Goal: Information Seeking & Learning: Learn about a topic

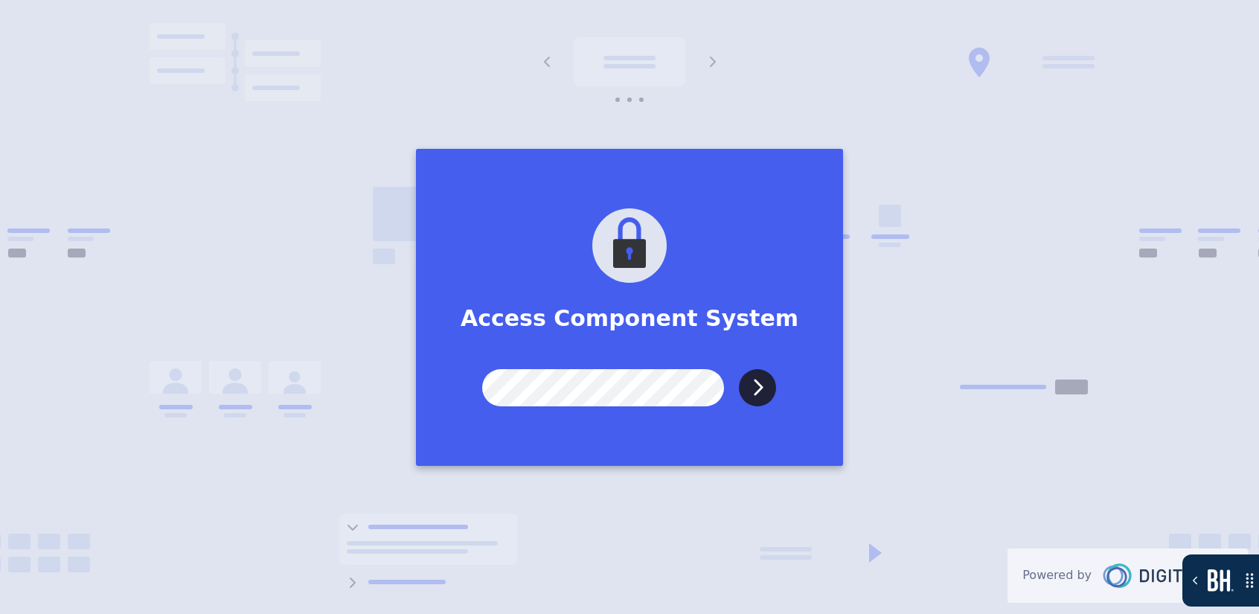
click at [739, 369] on input "Submit" at bounding box center [757, 387] width 37 height 37
click at [761, 401] on input "Submit" at bounding box center [757, 387] width 37 height 37
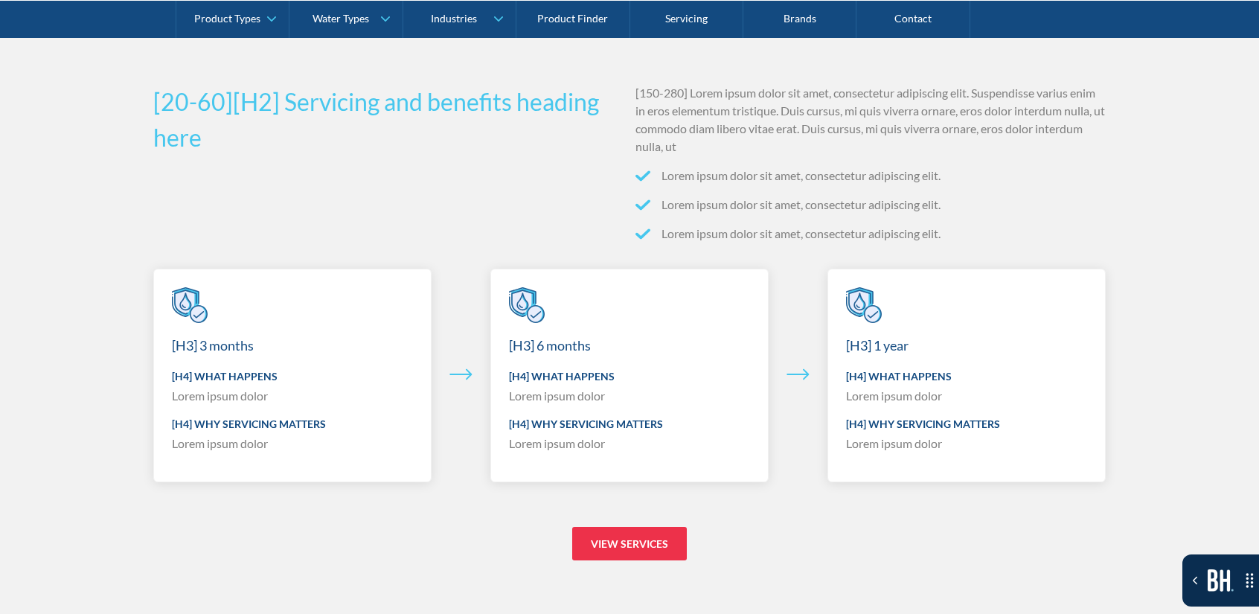
scroll to position [7749, 0]
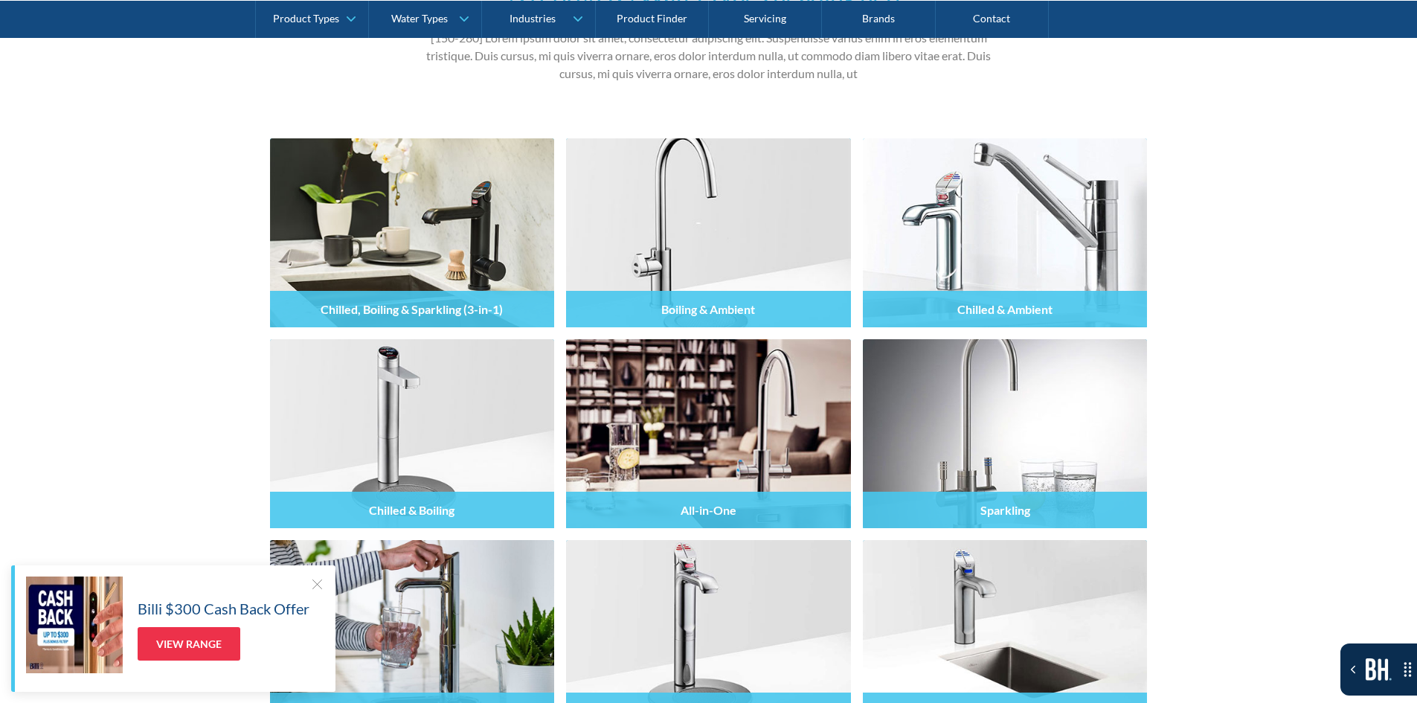
scroll to position [5655, 0]
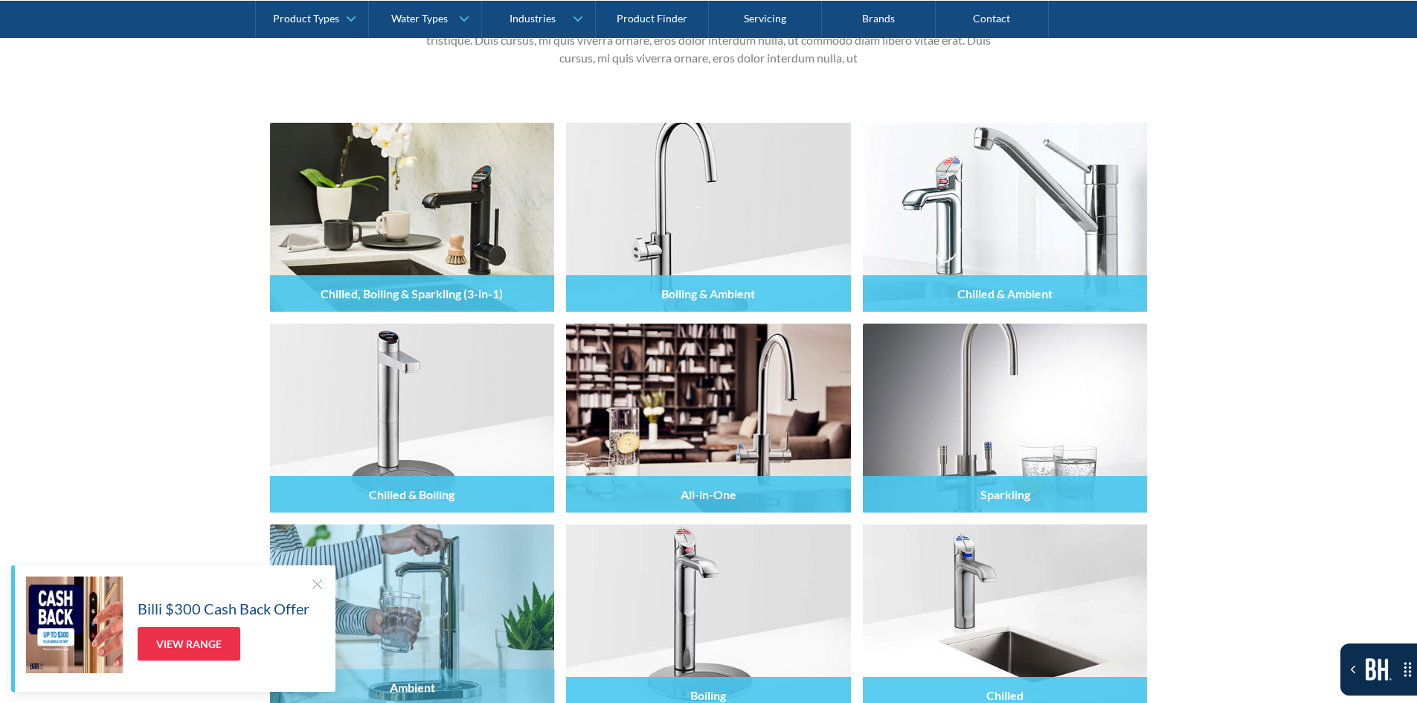
click at [320, 583] on div at bounding box center [317, 584] width 15 height 15
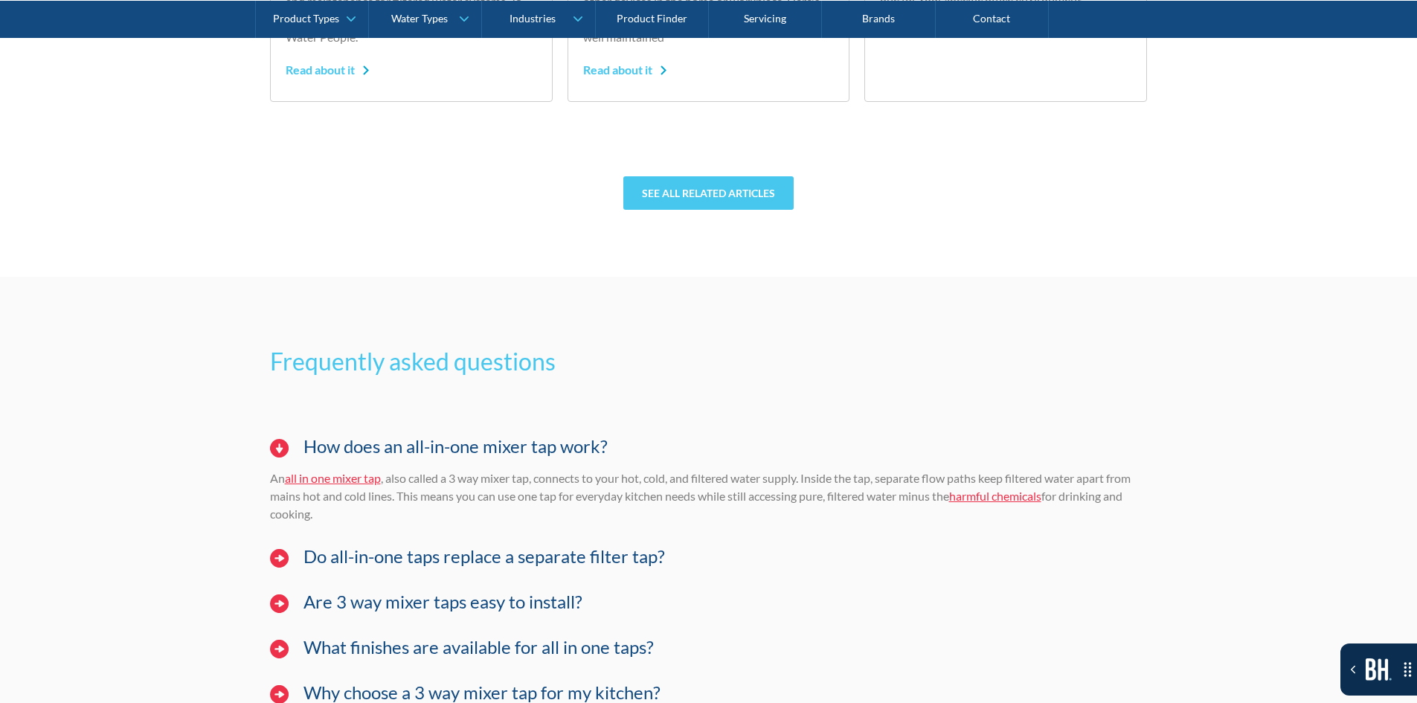
scroll to position [11310, 0]
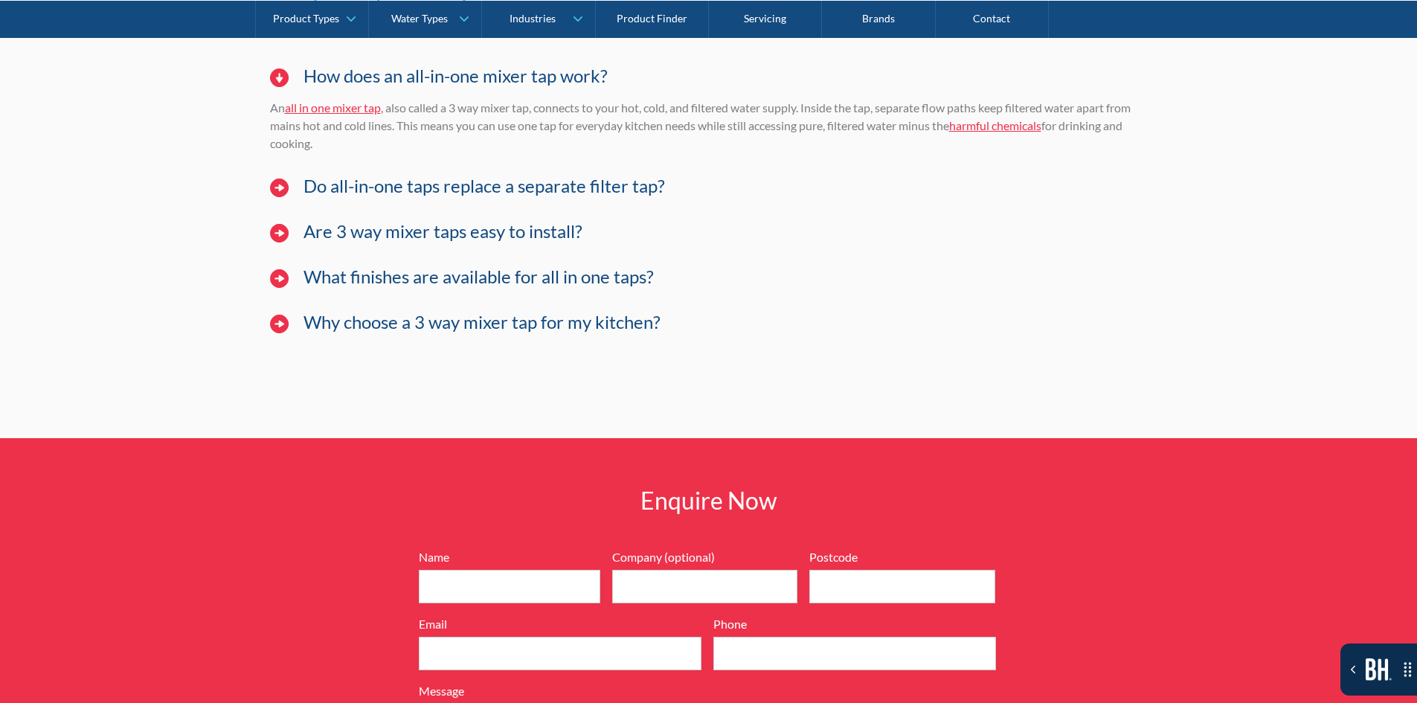
click at [394, 336] on div "Why choose a 3 way mixer tap for my kitchen?" at bounding box center [709, 330] width 893 height 60
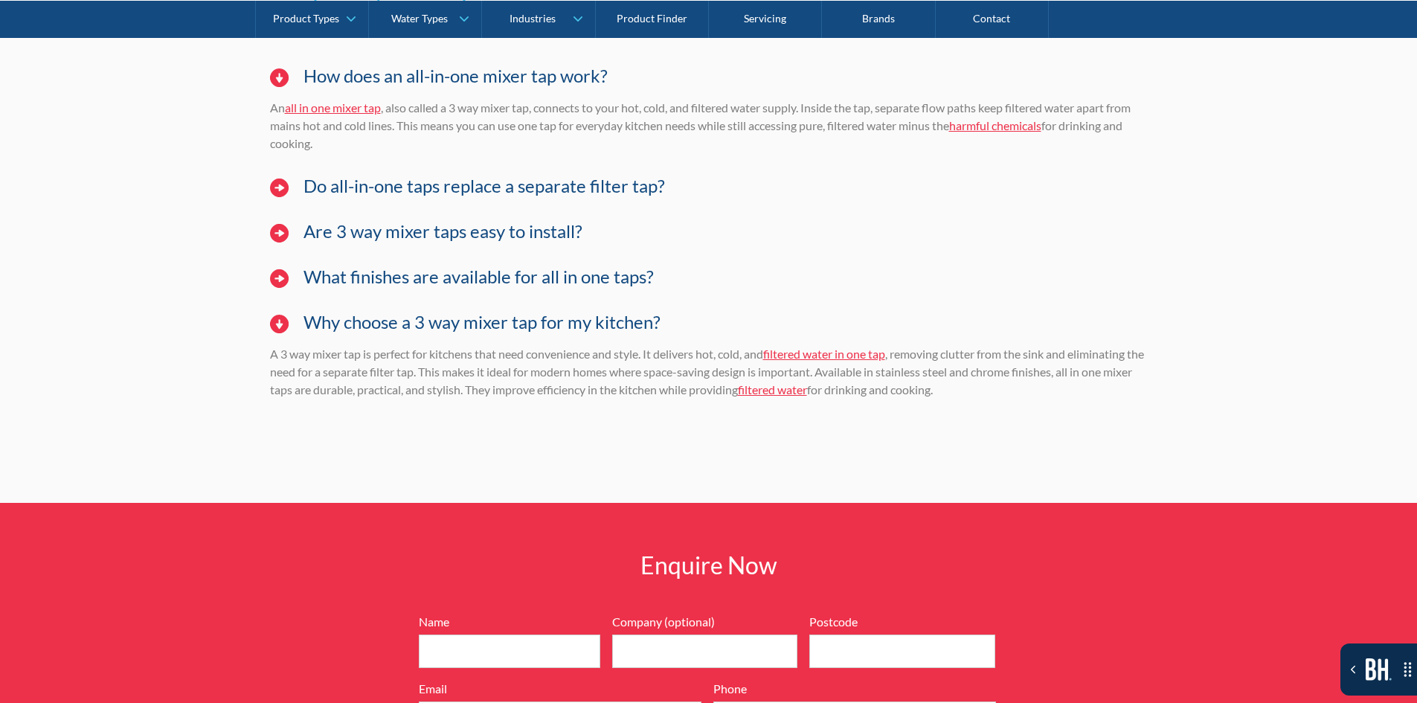
click at [406, 301] on div "Why choose a 3 way mixer tap for my kitchen?" at bounding box center [709, 330] width 893 height 60
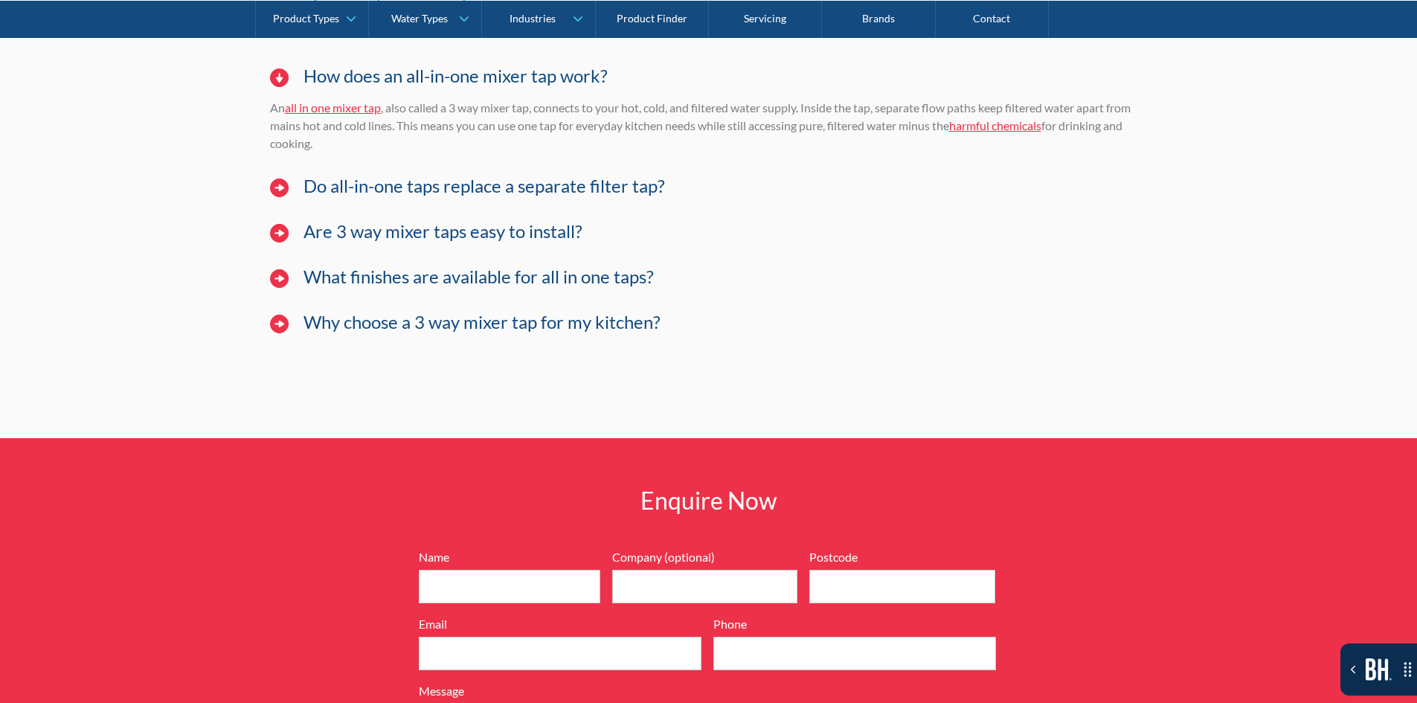
click at [414, 279] on h3 "What finishes are available for all in one taps?" at bounding box center [479, 277] width 350 height 22
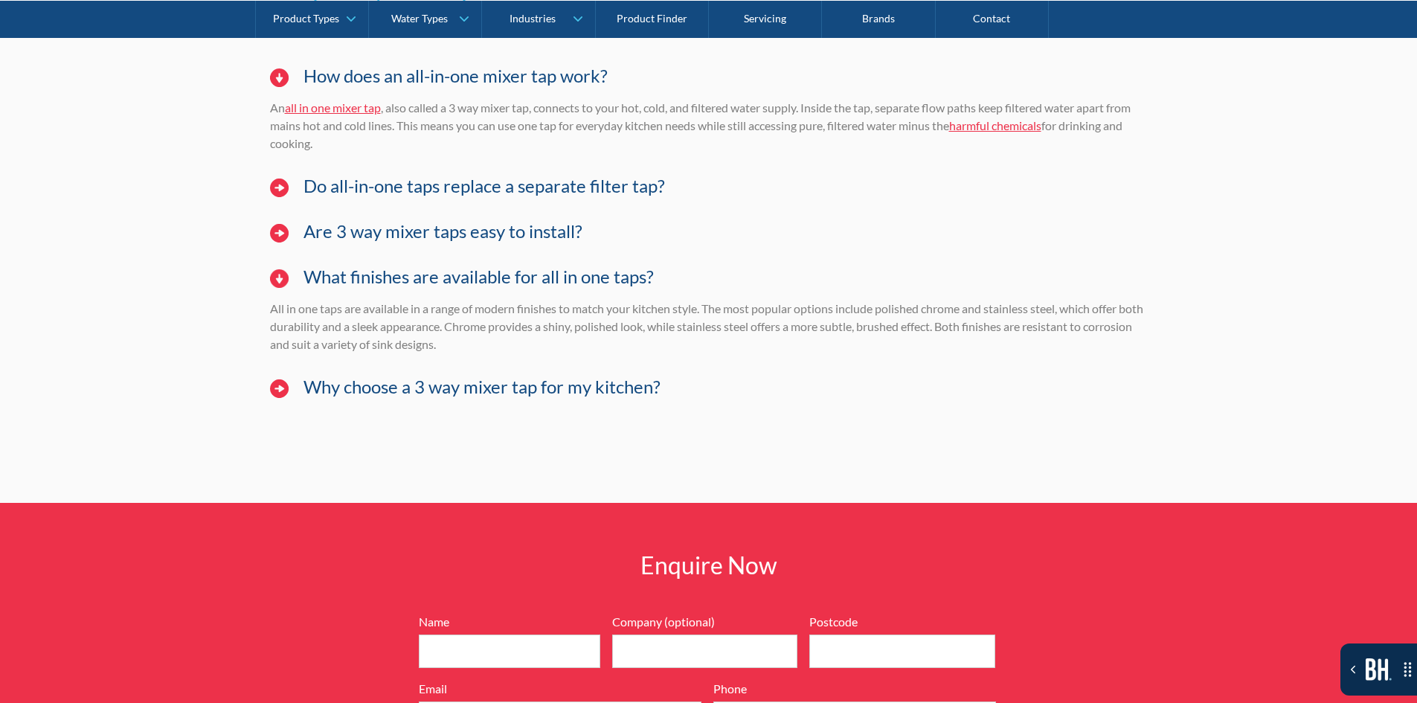
click at [426, 241] on h3 "Are 3 way mixer taps easy to install?" at bounding box center [443, 232] width 279 height 22
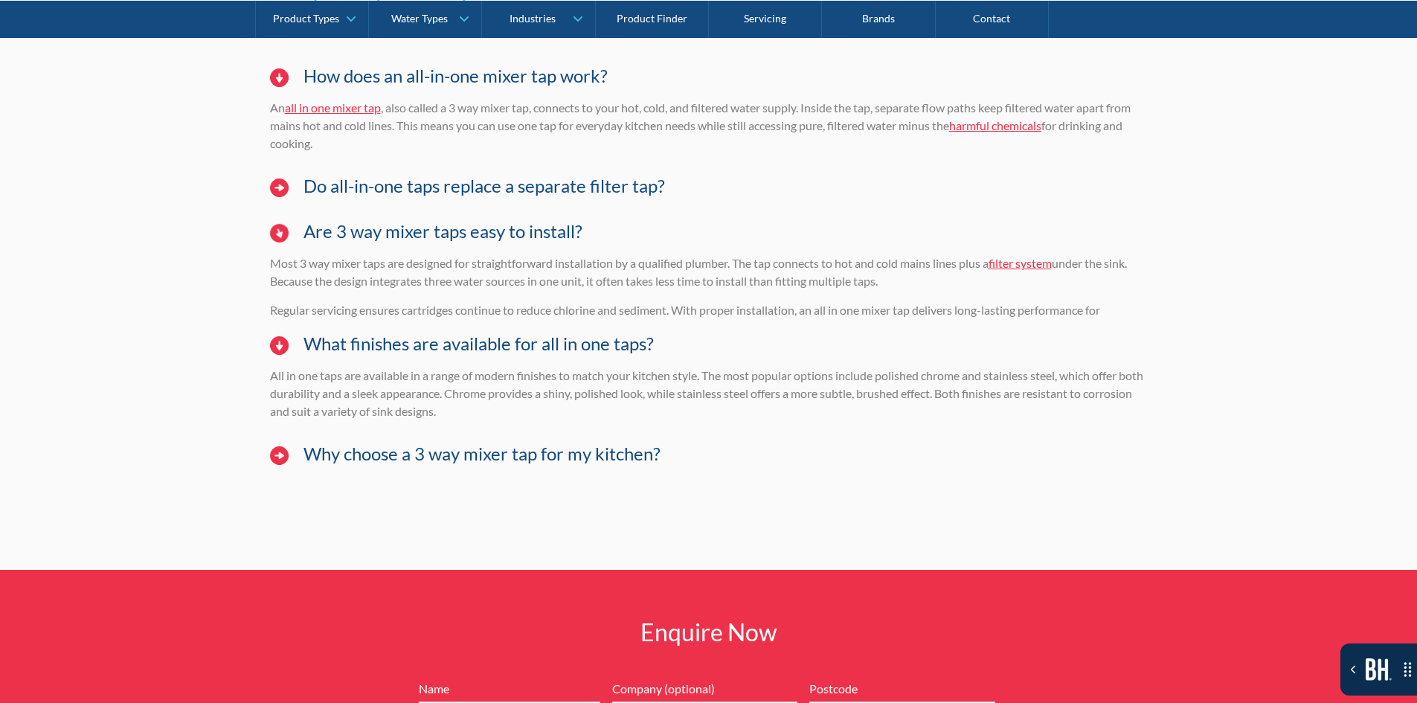
click at [429, 190] on h3 "Do all-in-one taps replace a separate filter tap?" at bounding box center [485, 187] width 362 height 22
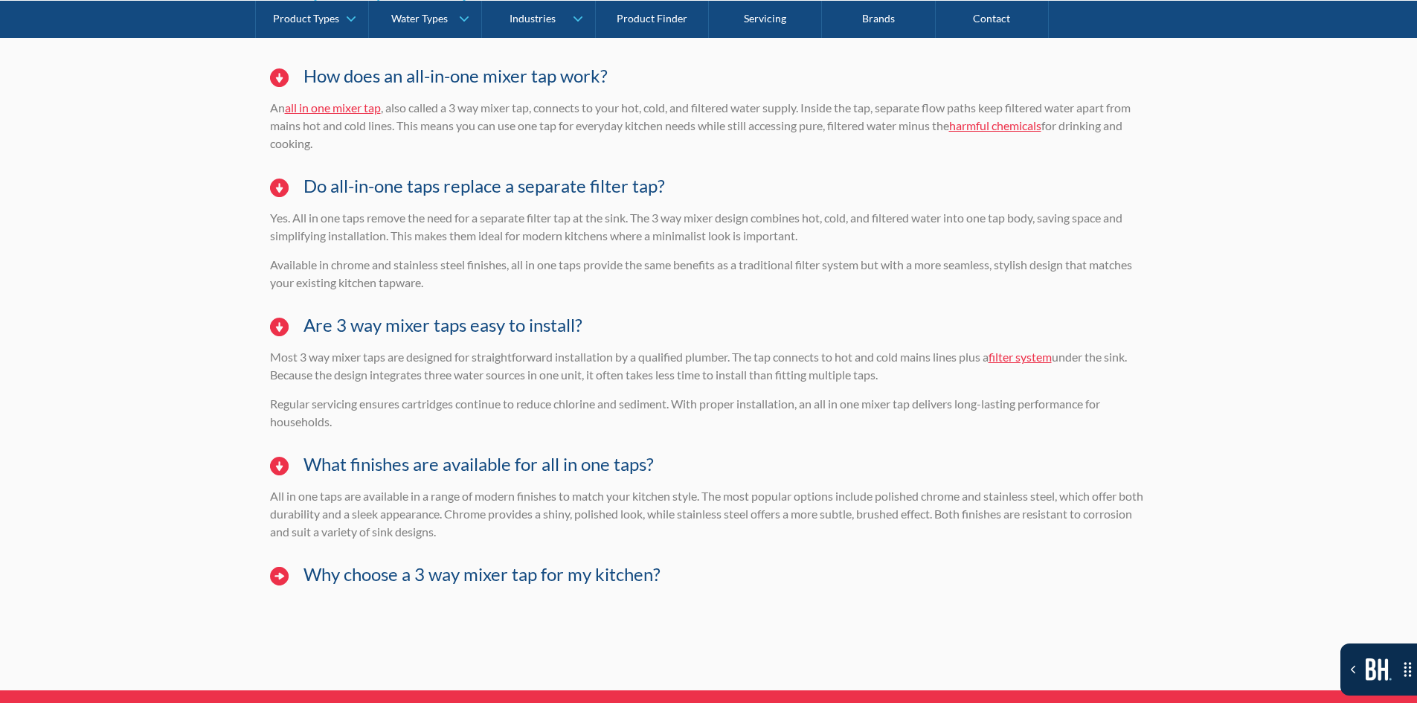
click at [384, 461] on h3 "What finishes are available for all in one taps?" at bounding box center [479, 465] width 350 height 22
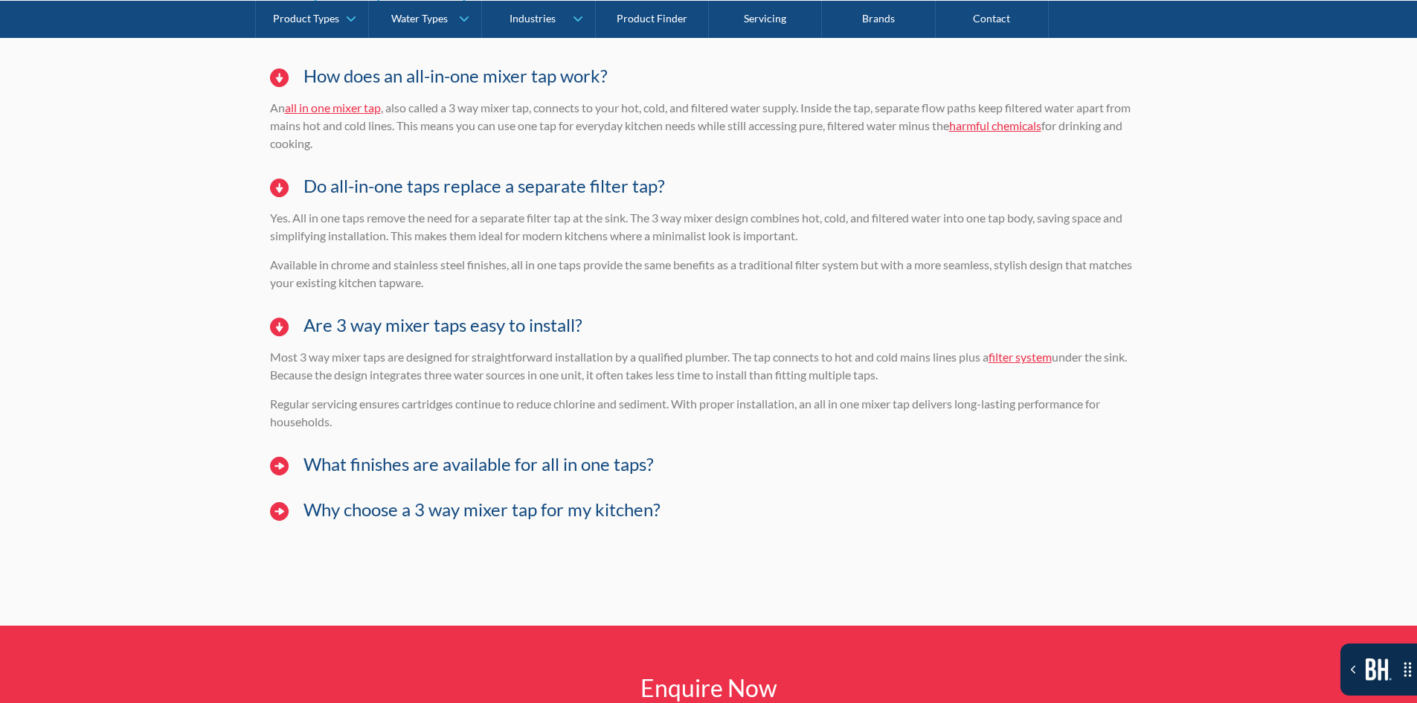
click at [371, 527] on div "Why choose a 3 way mixer tap for my kitchen?" at bounding box center [709, 517] width 893 height 60
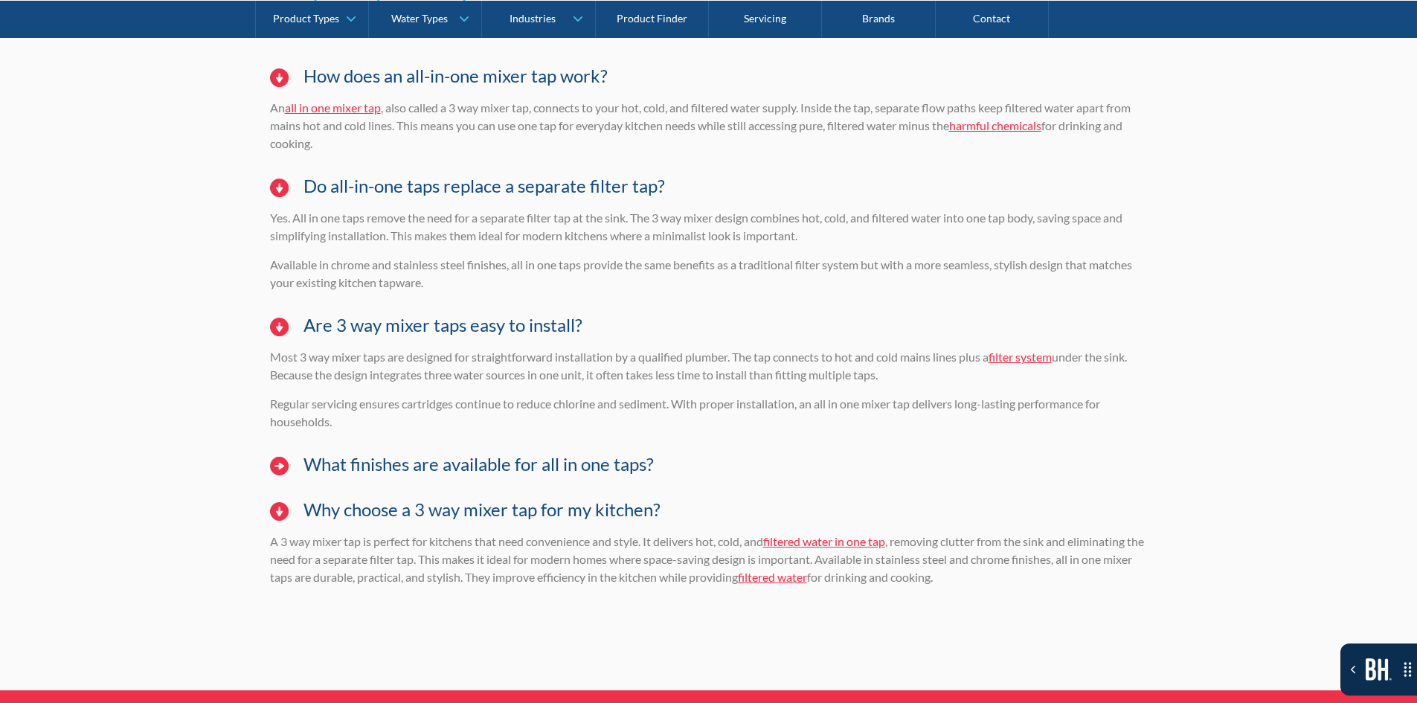
click at [378, 510] on h3 "Why choose a 3 way mixer tap for my kitchen?" at bounding box center [482, 510] width 357 height 22
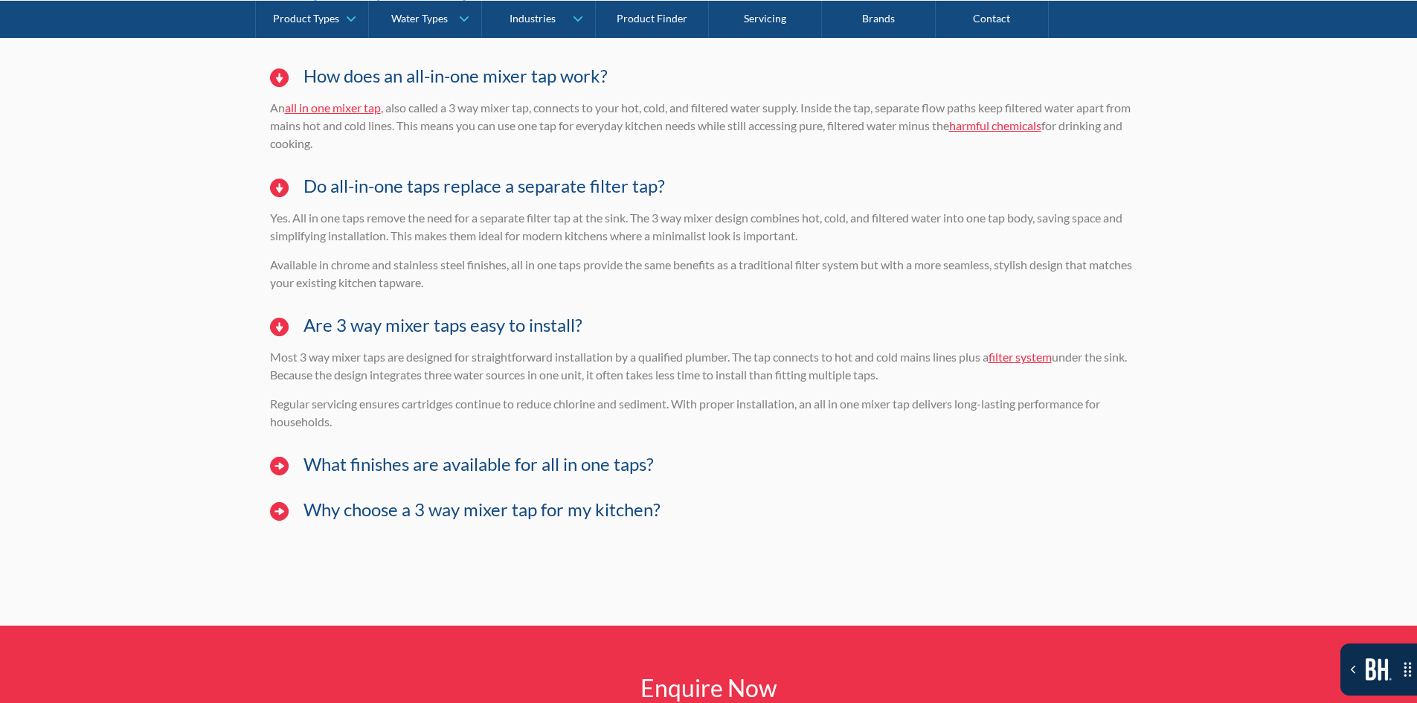
click at [382, 532] on div "Why choose a 3 way mixer tap for my kitchen?" at bounding box center [709, 517] width 893 height 60
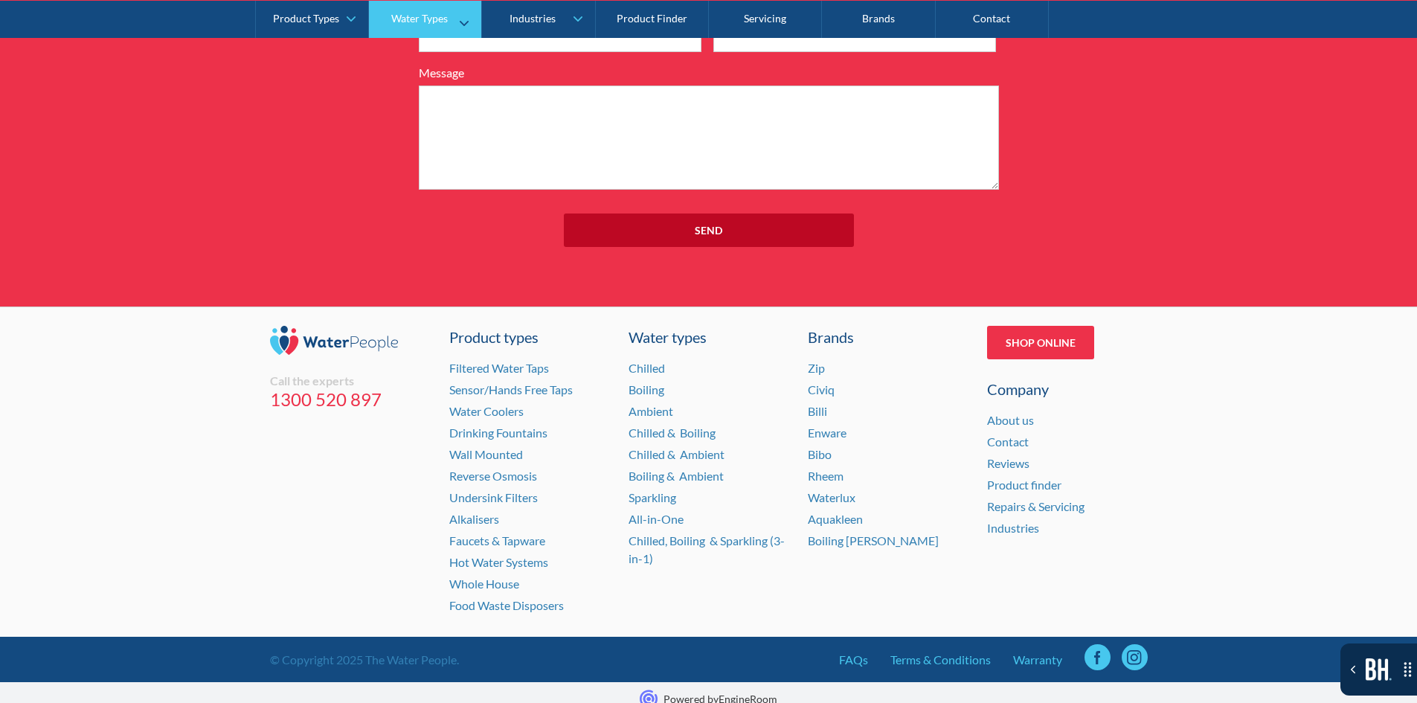
scroll to position [12194, 0]
